Goal: Task Accomplishment & Management: Complete application form

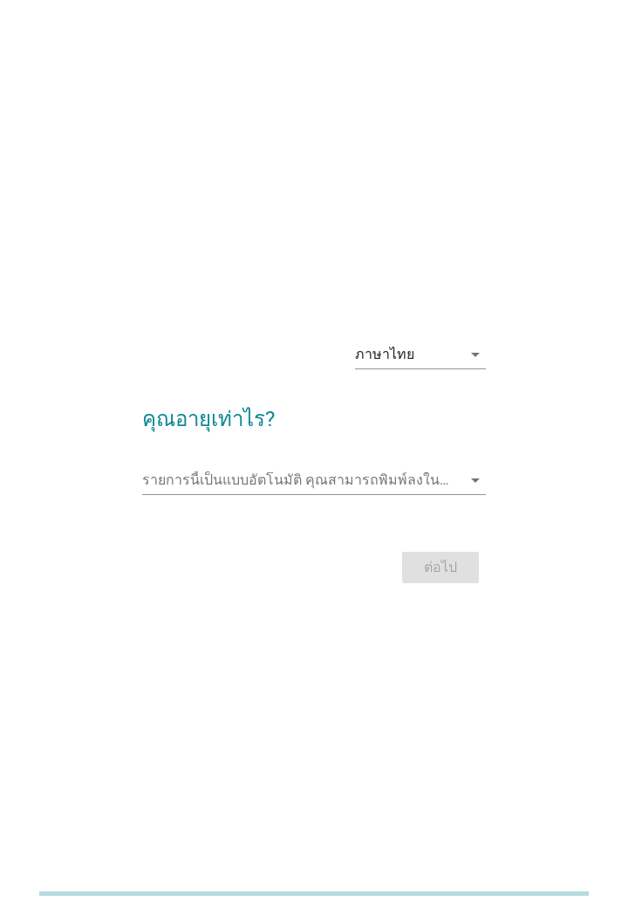
click at [409, 368] on div "ภาษาไทย arrow_drop_down" at bounding box center [420, 354] width 131 height 28
click at [324, 577] on div "ต่อไป" at bounding box center [314, 567] width 345 height 42
click at [334, 494] on div "รายการนี้เป็นแบบอัตโนมัติ [PERSON_NAME]พิมพ์ลงในรายการนี้ arrow_drop_down" at bounding box center [314, 480] width 345 height 28
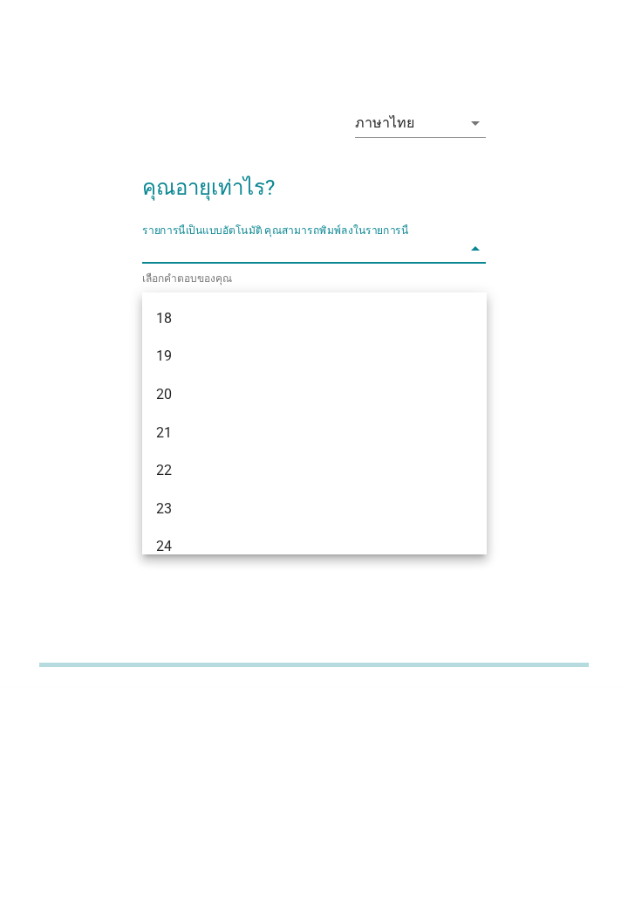
click at [214, 668] on div "21" at bounding box center [301, 661] width 291 height 21
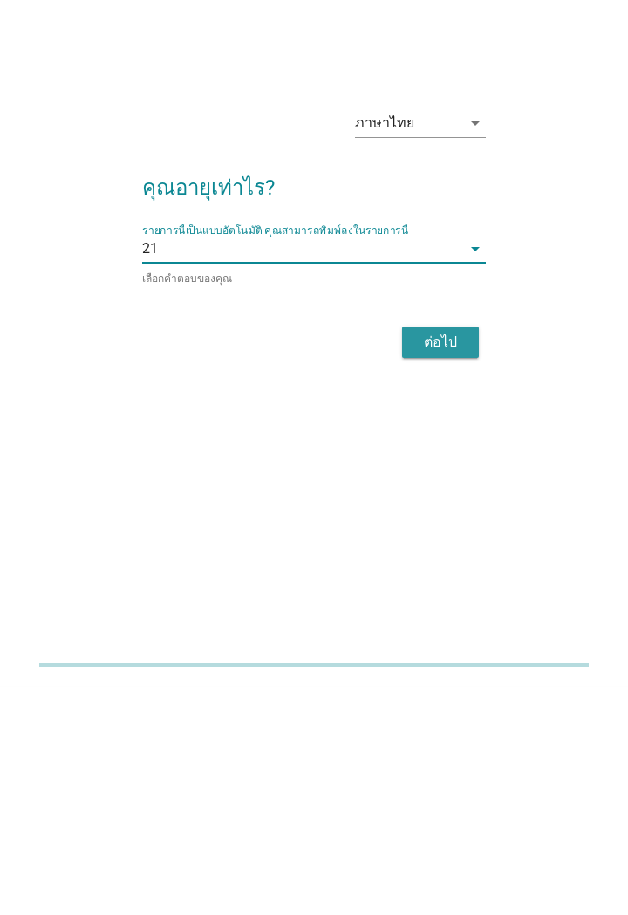
click at [433, 581] on div "ต่อไป" at bounding box center [440, 570] width 49 height 21
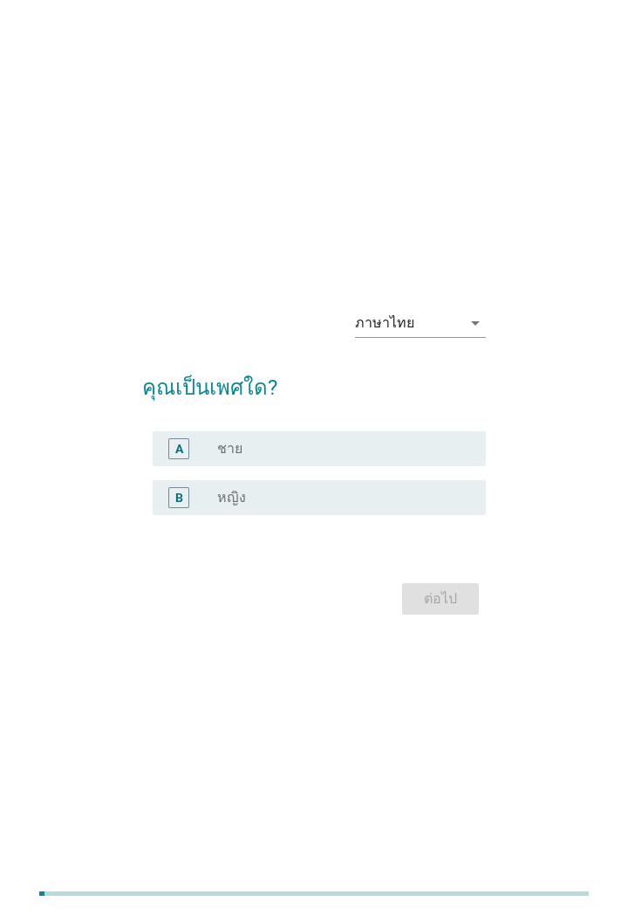
click at [237, 457] on label "ชาย" at bounding box center [229, 448] width 25 height 17
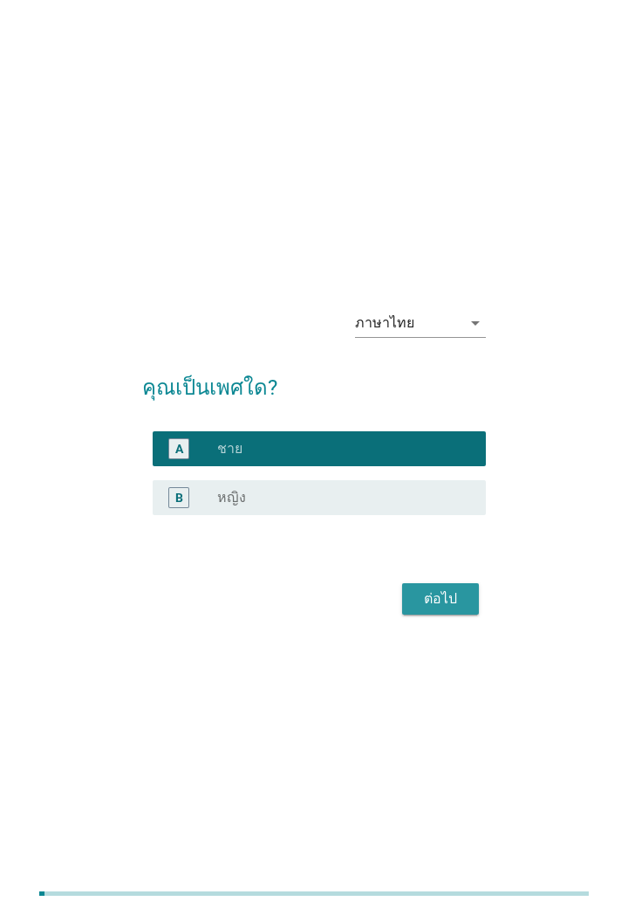
click at [426, 609] on div "ต่อไป" at bounding box center [440, 598] width 49 height 21
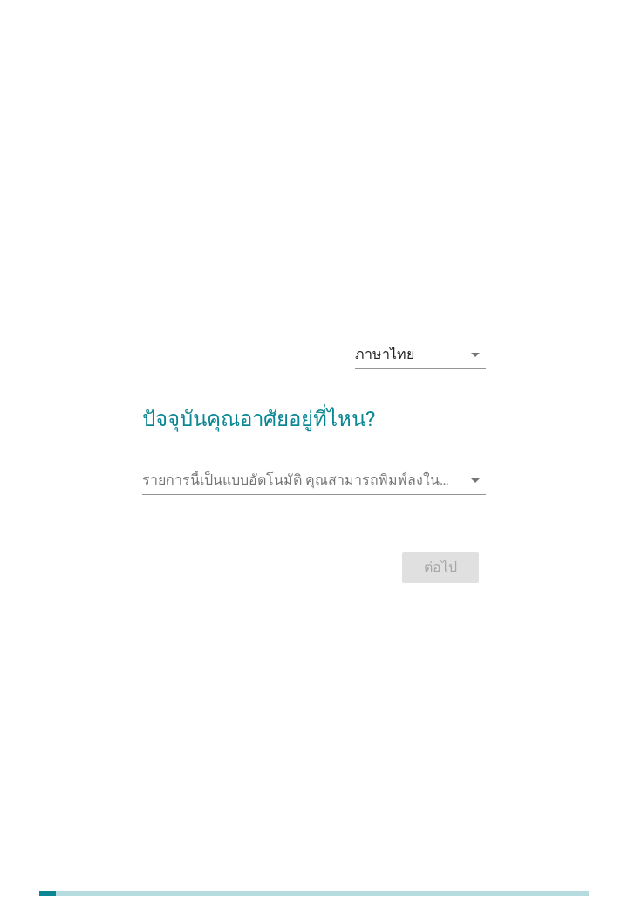
click at [257, 494] on input "รายการนี้เป็นแบบอัตโนมัติ คุณสามารถพิมพ์ลงในรายการนี้" at bounding box center [302, 480] width 320 height 28
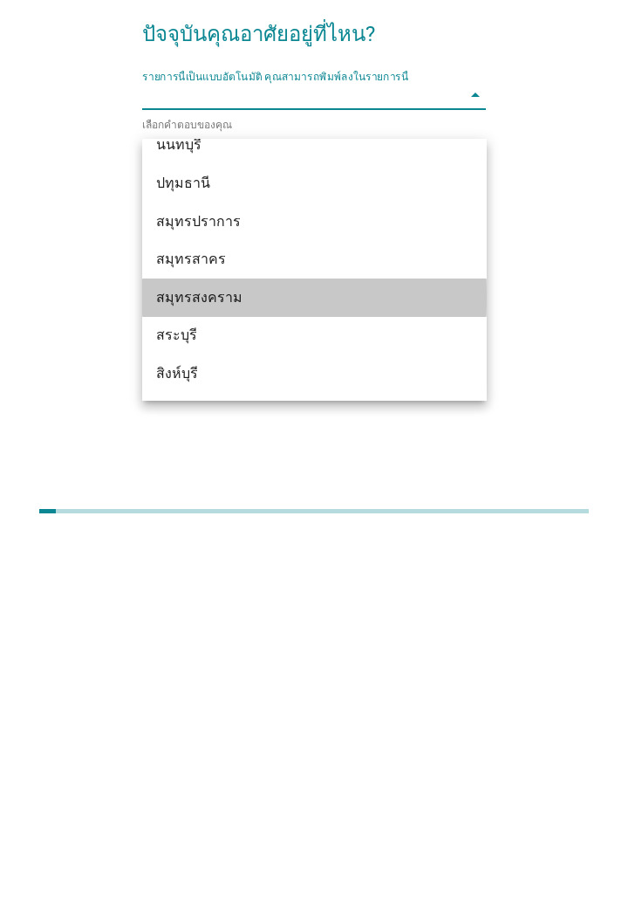
scroll to position [1621, 0]
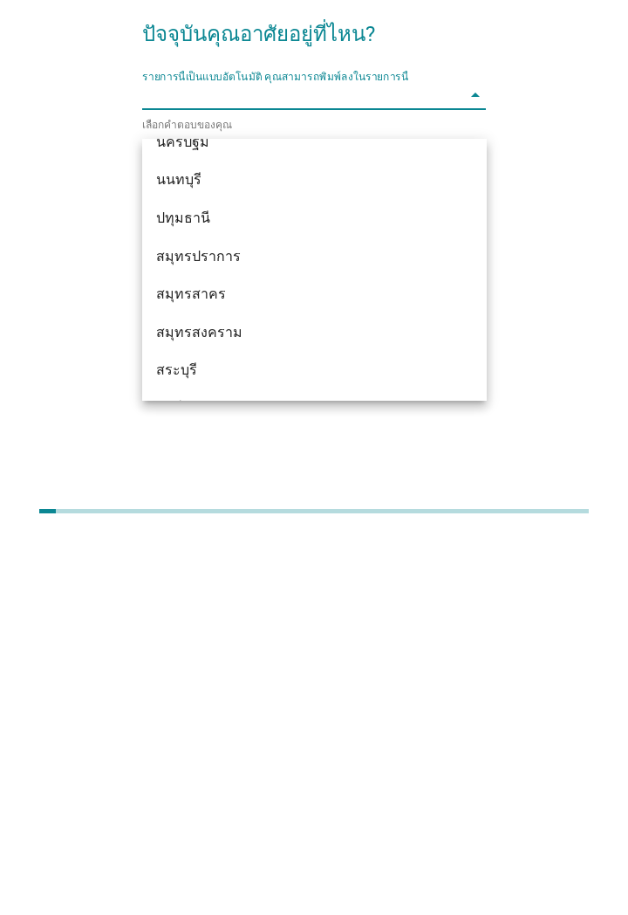
click at [278, 643] on div "สมุทรปราการ" at bounding box center [301, 638] width 291 height 21
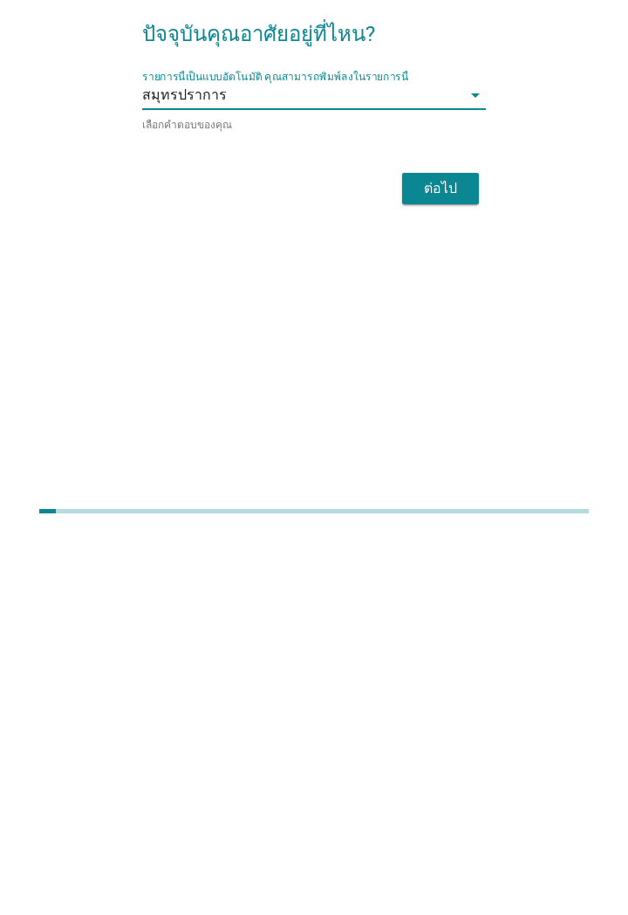
click at [385, 576] on div "ต่อไป" at bounding box center [314, 571] width 345 height 42
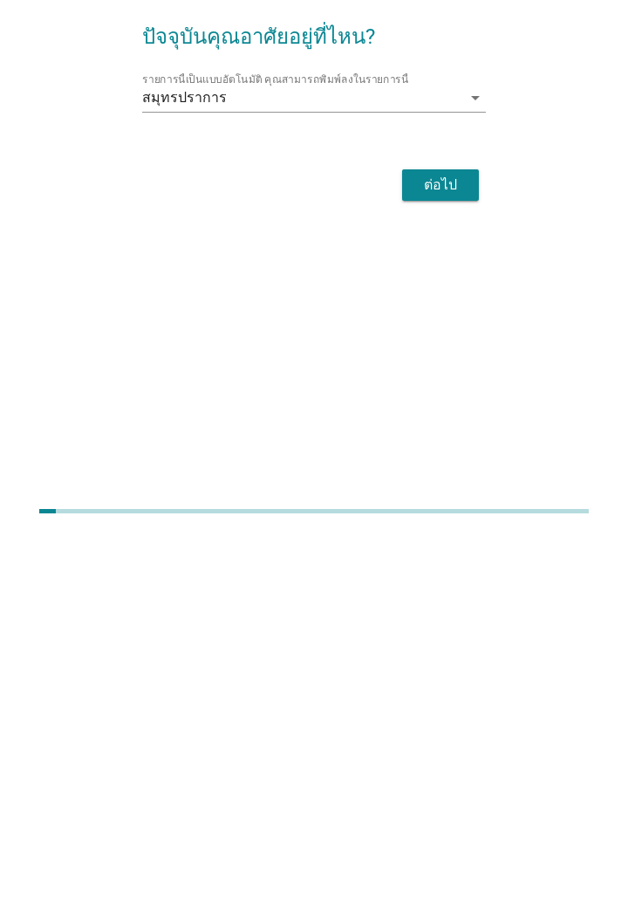
scroll to position [2, 0]
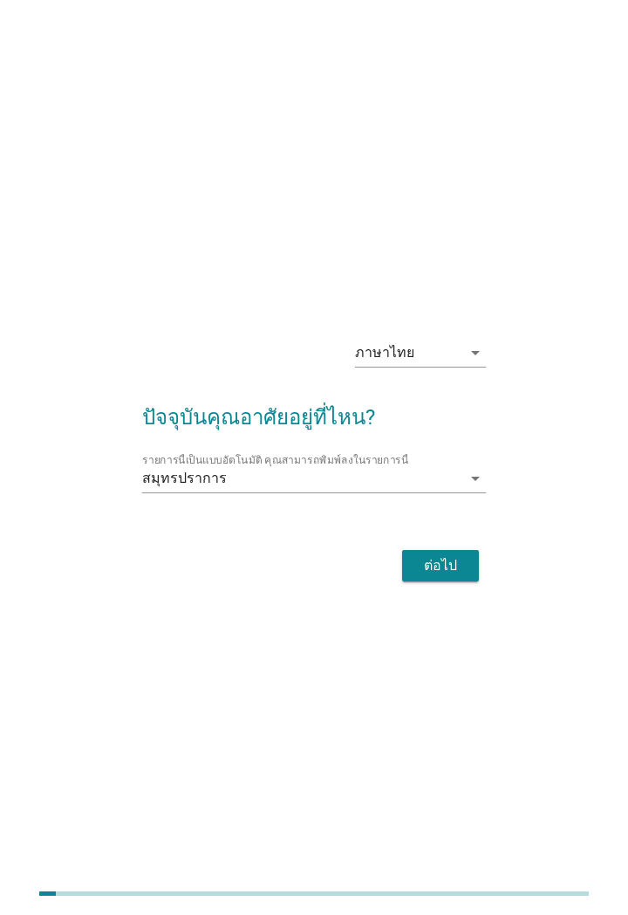
click at [432, 220] on div "ภาษาไทย arrow_drop_down ปัจจุบันคุณอาศัยอยู่ที่ไหน? รายการนี้เป็นแบบอัตโนมัติ […" at bounding box center [314, 455] width 628 height 915
click at [442, 576] on div "ต่อไป" at bounding box center [440, 565] width 49 height 21
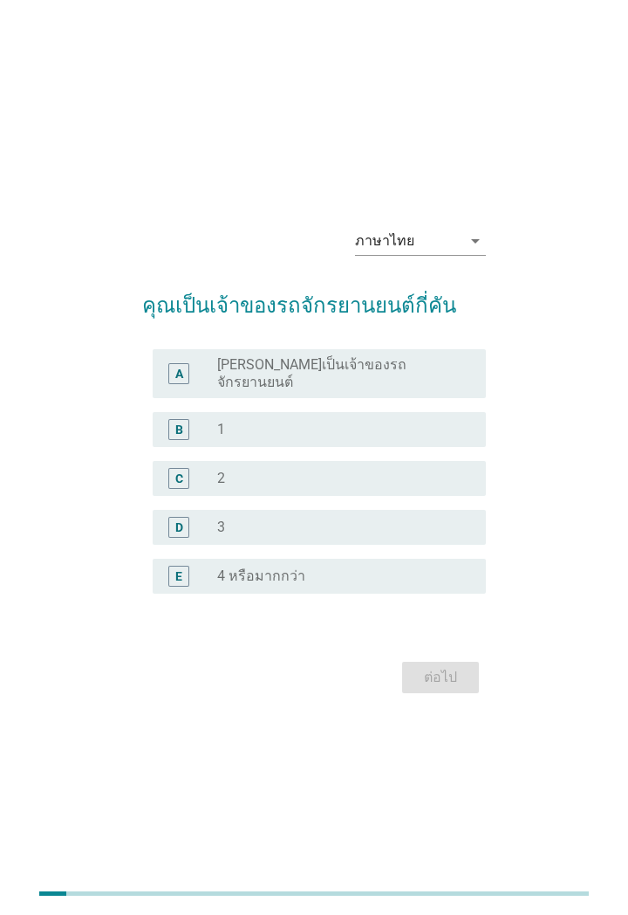
scroll to position [0, 0]
click at [377, 497] on div "C radio_button_unchecked 2" at bounding box center [320, 480] width 334 height 35
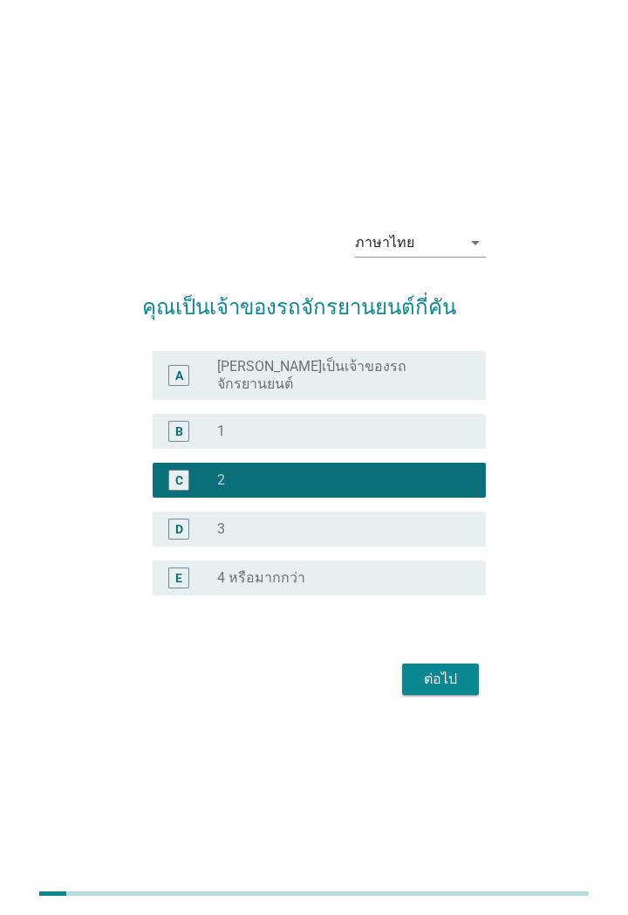
click at [448, 689] on div "ต่อไป" at bounding box center [440, 678] width 49 height 21
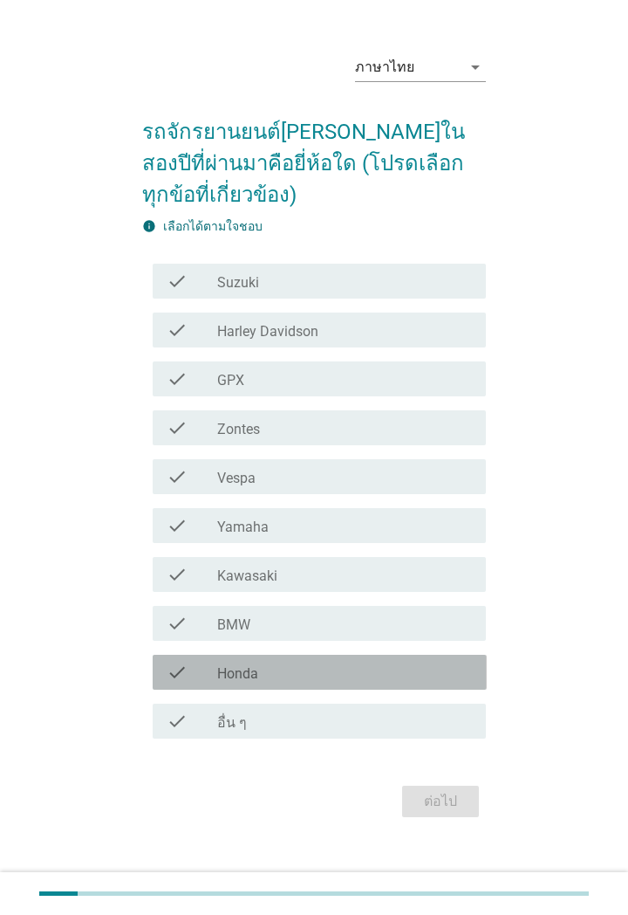
scroll to position [43, 0]
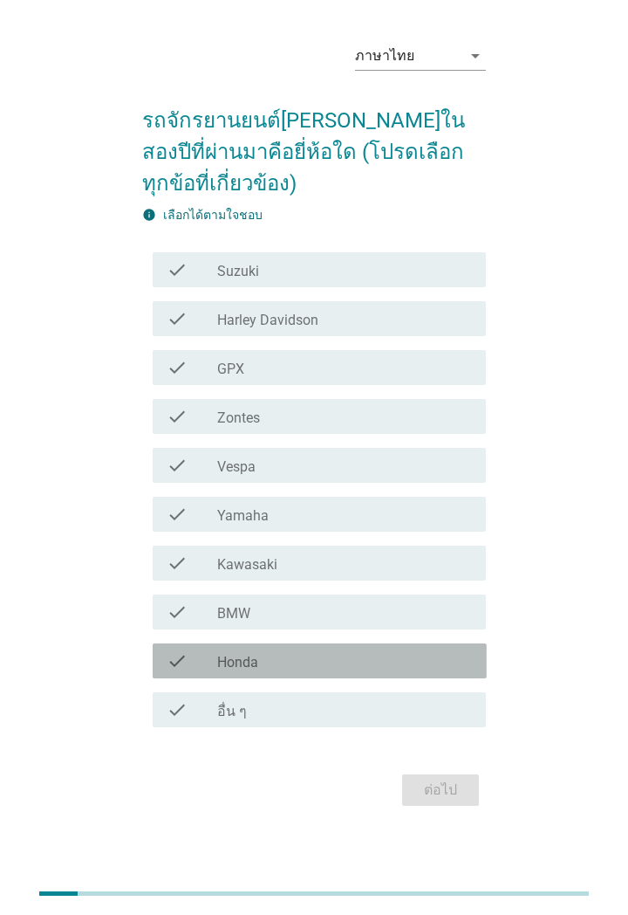
click at [365, 671] on div "check_box_outline_blank Honda" at bounding box center [344, 660] width 255 height 21
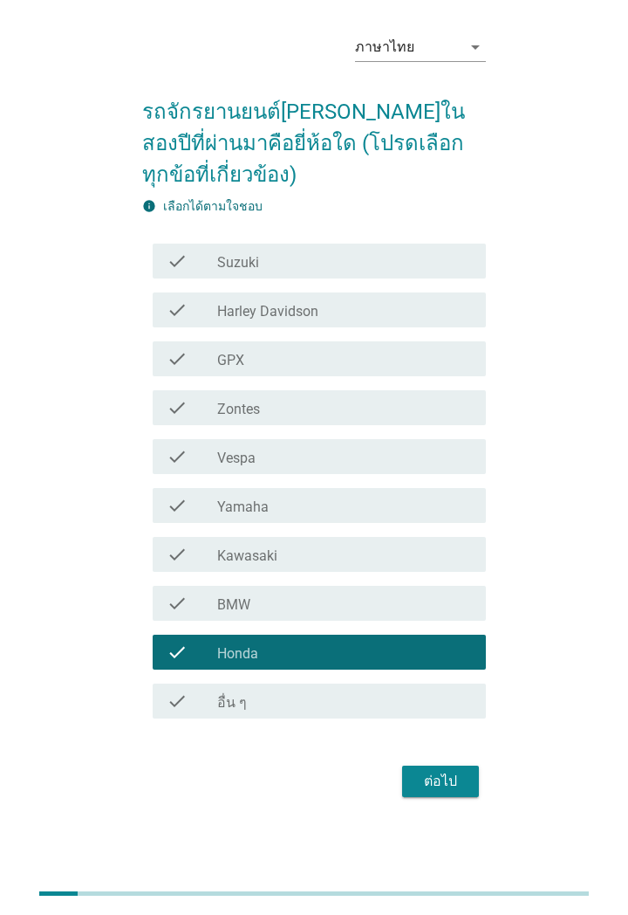
scroll to position [87, 0]
click at [435, 771] on div "ต่อไป" at bounding box center [440, 781] width 49 height 21
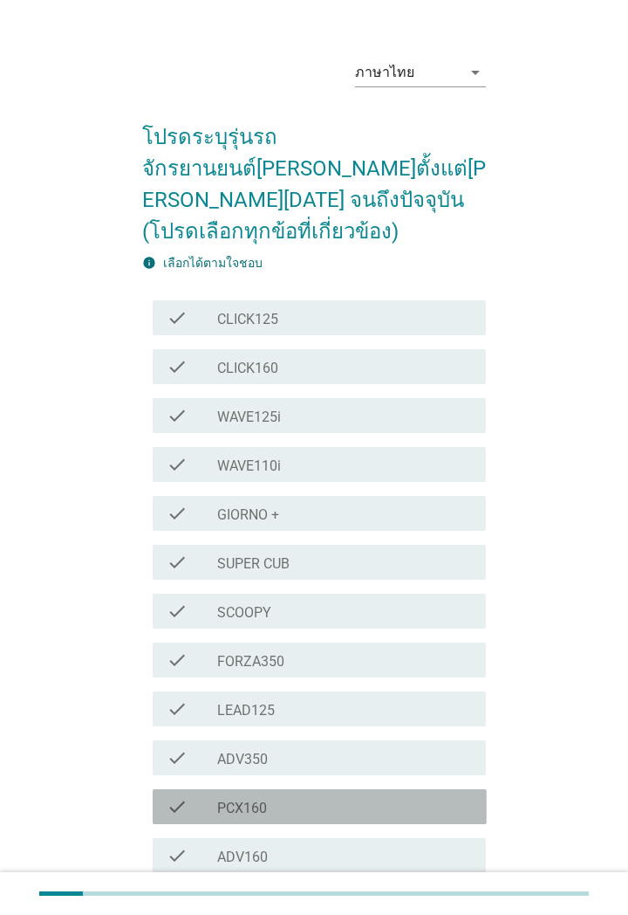
scroll to position [29, 0]
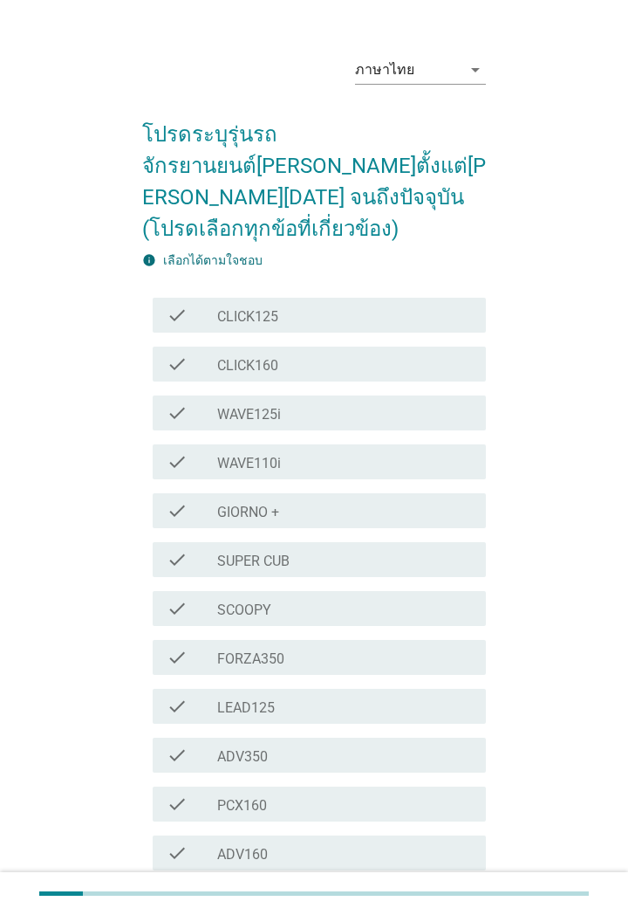
click at [330, 500] on div "check_box_outline_blank GIORNO +" at bounding box center [344, 510] width 255 height 21
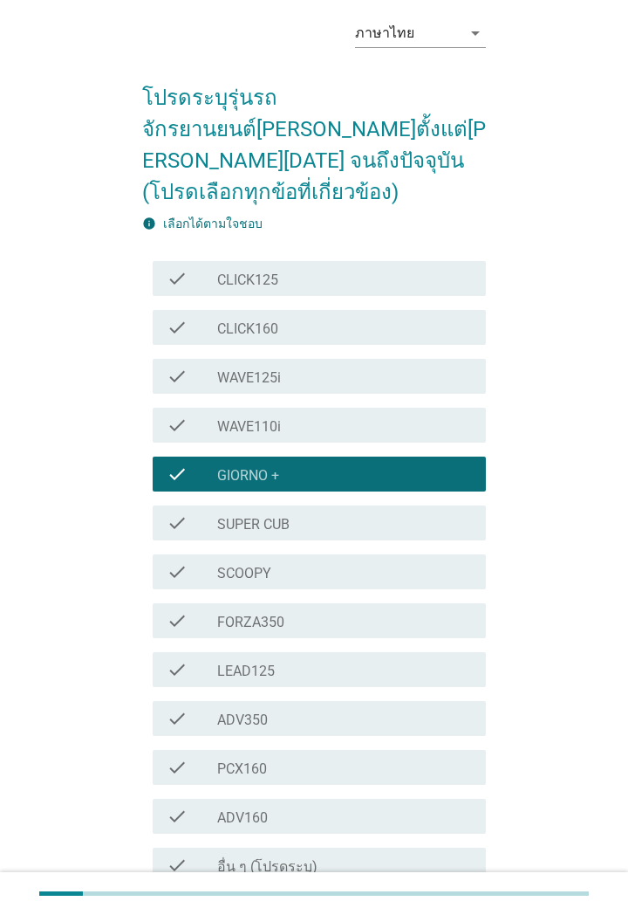
scroll to position [142, 0]
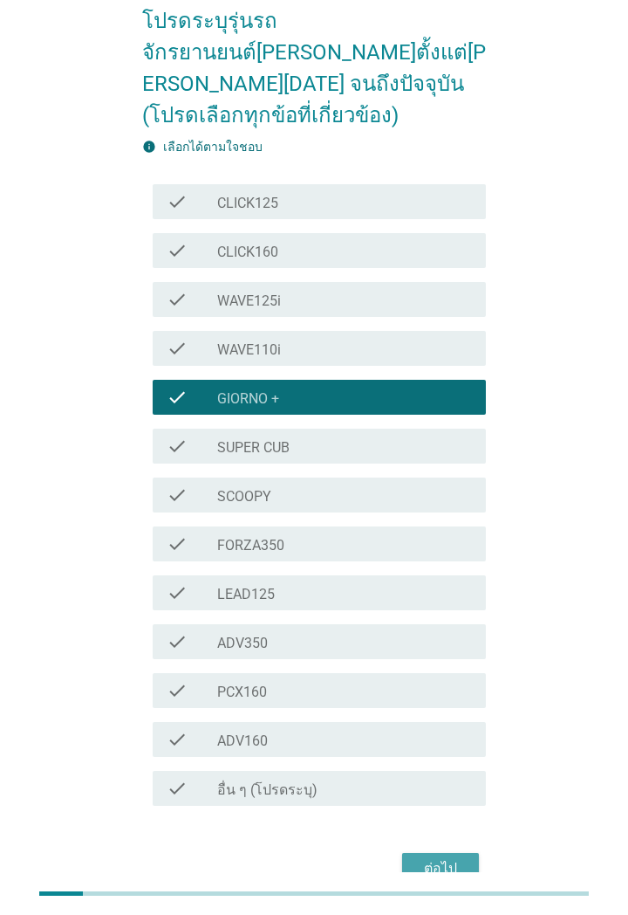
click at [449, 858] on div "ต่อไป" at bounding box center [440, 868] width 49 height 21
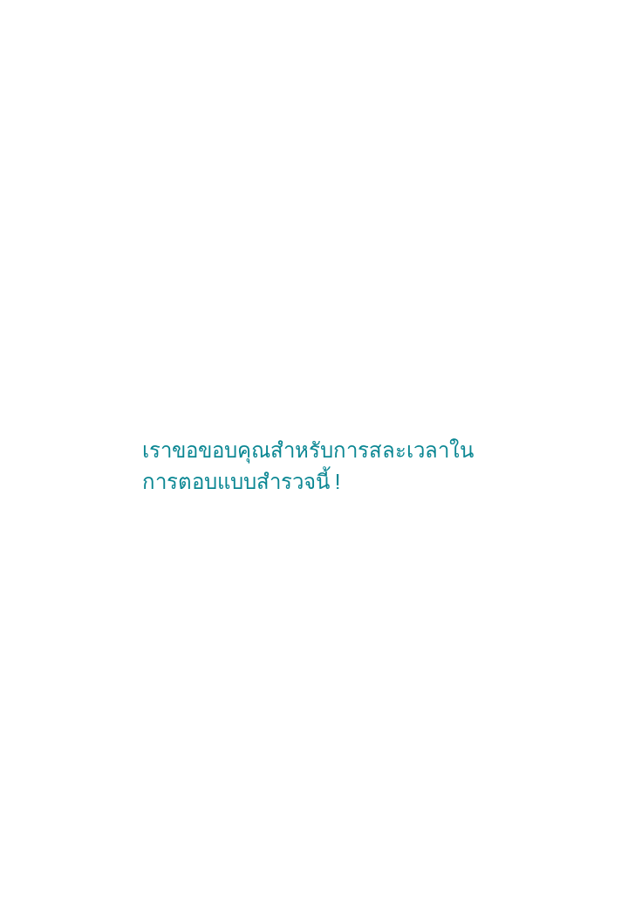
scroll to position [51, 0]
